Goal: Task Accomplishment & Management: Manage account settings

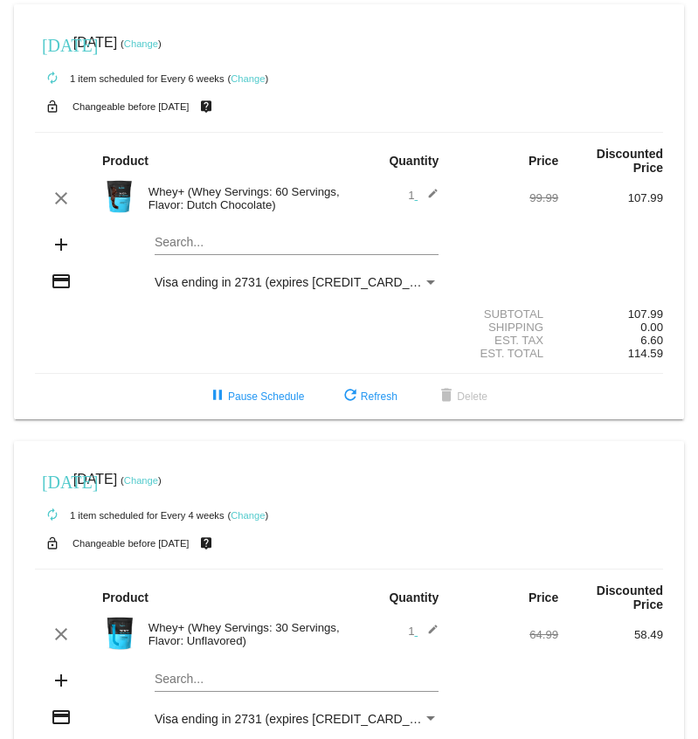
click at [254, 79] on link "Change" at bounding box center [248, 78] width 34 height 10
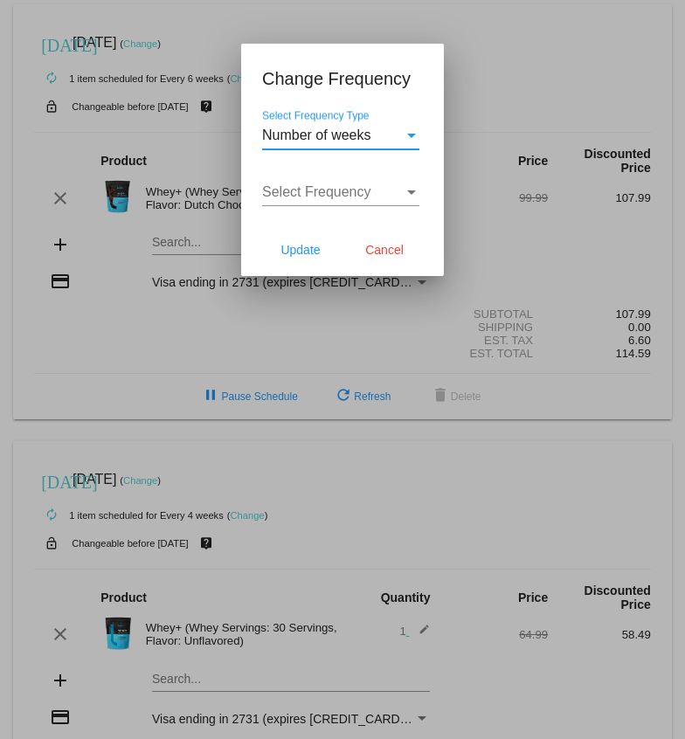
click at [324, 197] on span "Select Frequency" at bounding box center [316, 191] width 109 height 15
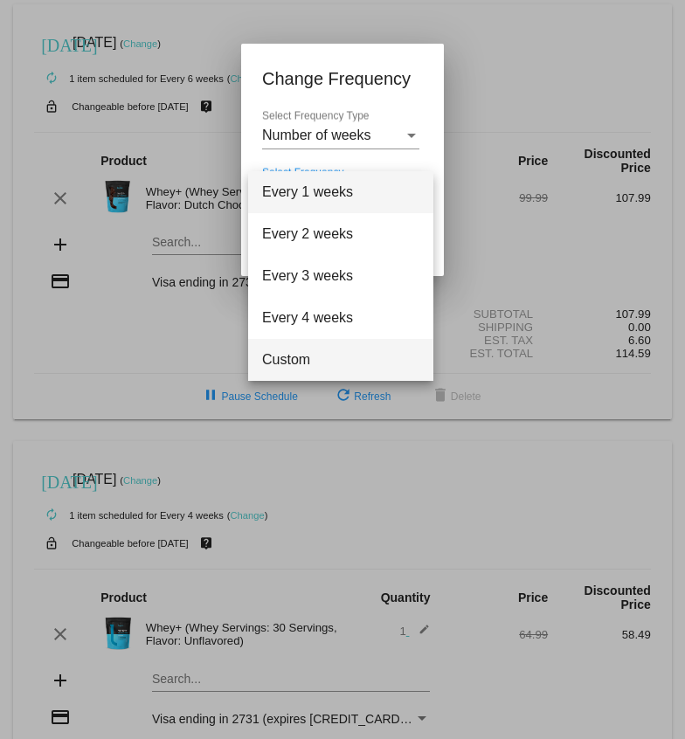
click at [304, 359] on span "Custom" at bounding box center [340, 360] width 157 height 42
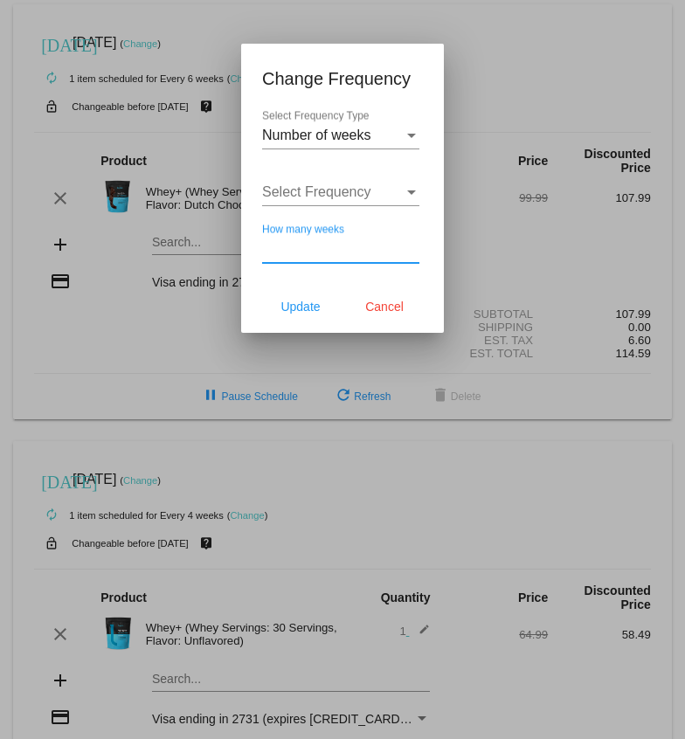
click at [332, 247] on input "How many weeks" at bounding box center [340, 249] width 157 height 16
type input "8"
click at [308, 307] on span "Update" at bounding box center [299, 307] width 39 height 14
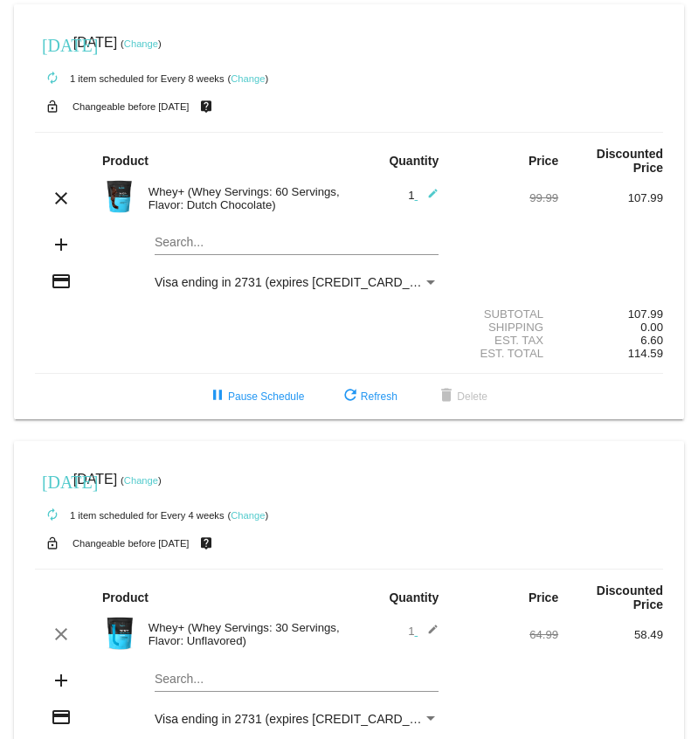
click at [158, 44] on link "Change" at bounding box center [141, 43] width 34 height 10
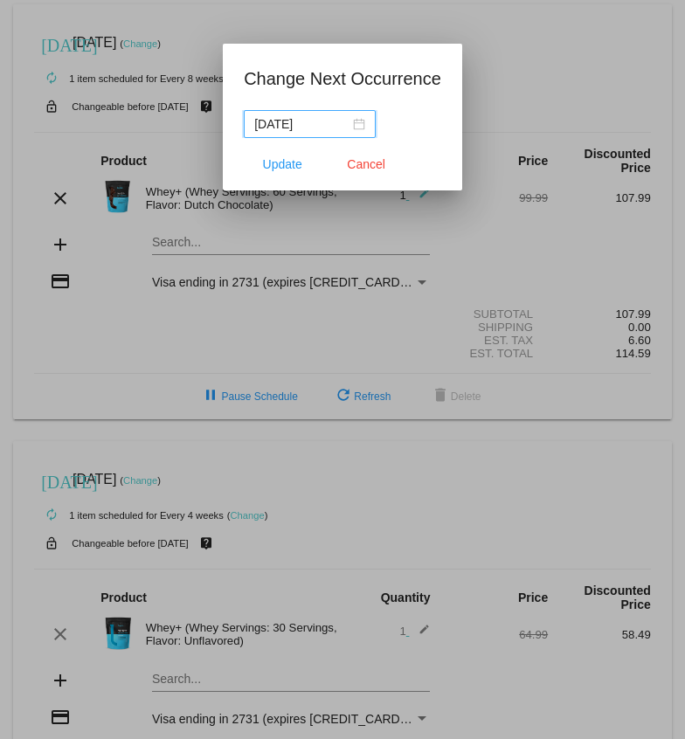
click at [361, 132] on div "[DATE]" at bounding box center [309, 123] width 111 height 19
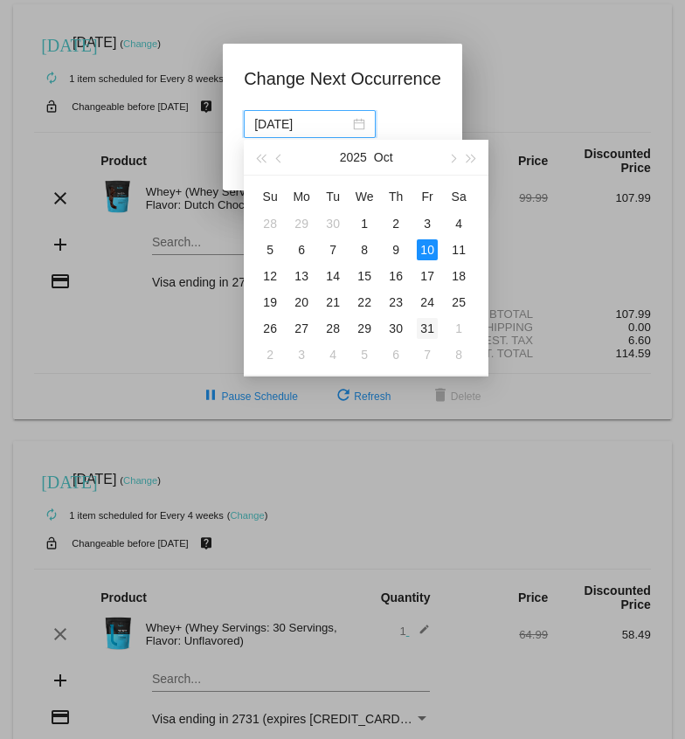
click at [424, 328] on div "31" at bounding box center [427, 328] width 21 height 21
type input "[DATE]"
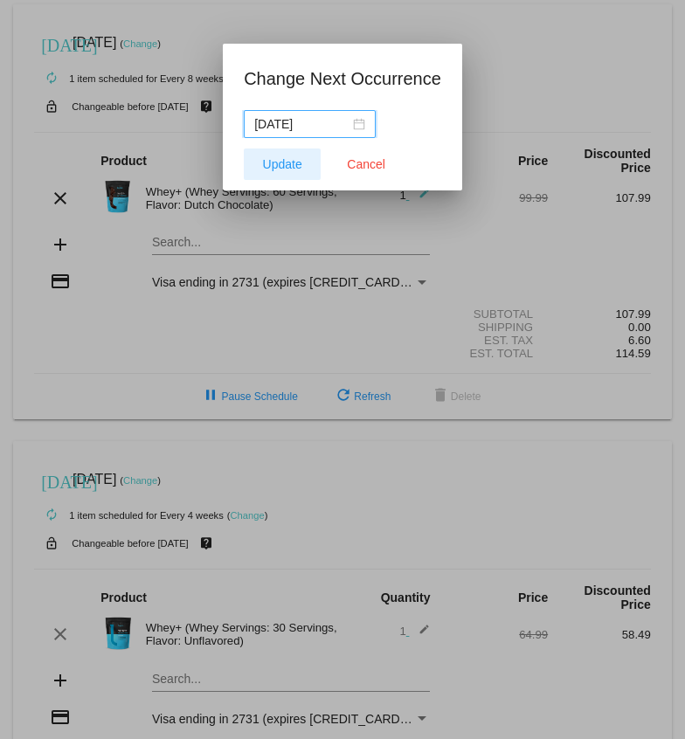
click at [281, 167] on span "Update" at bounding box center [282, 164] width 39 height 14
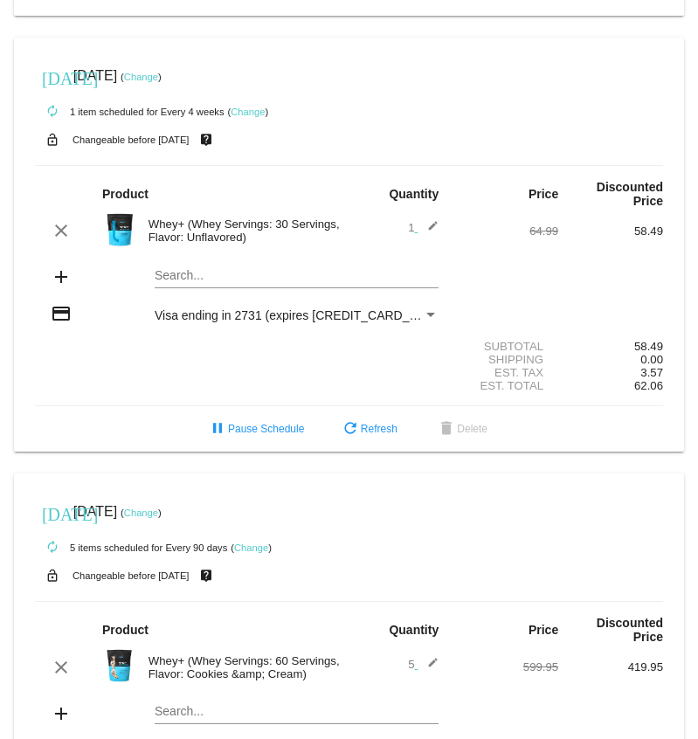
scroll to position [437, 0]
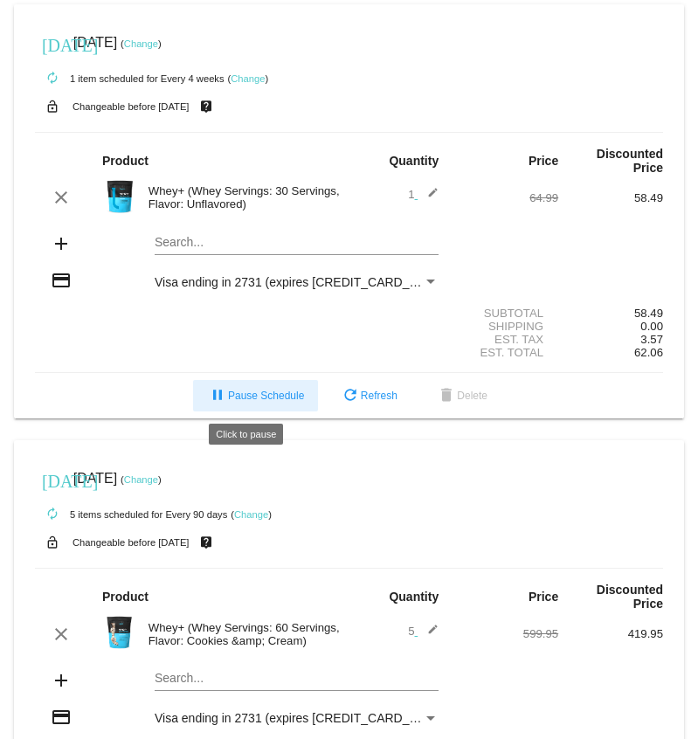
click at [258, 391] on span "pause Pause Schedule" at bounding box center [255, 396] width 97 height 12
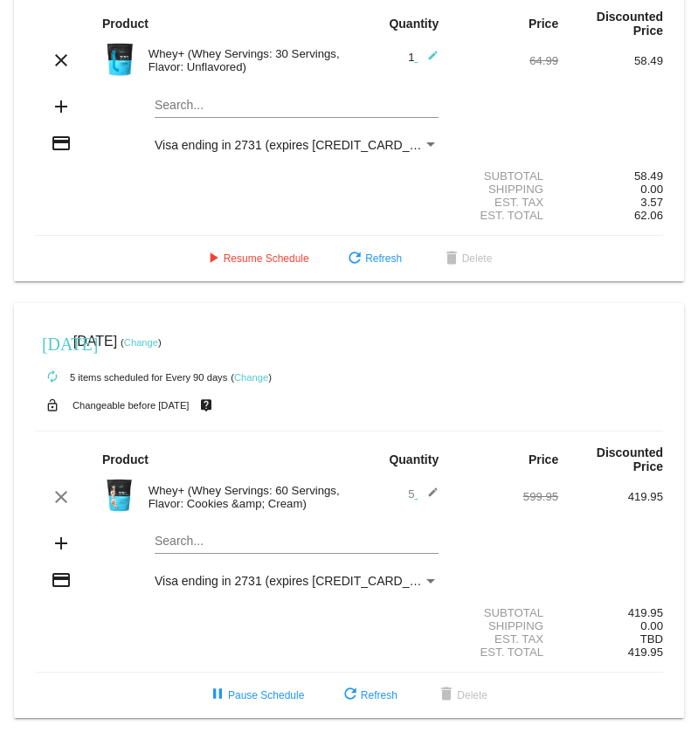
scroll to position [575, 0]
